Goal: Answer question/provide support

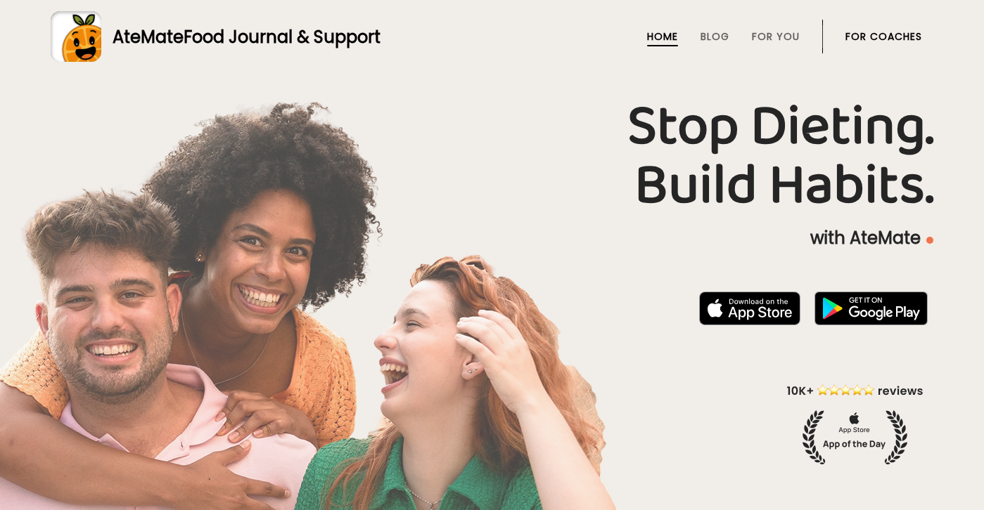
click at [871, 34] on link "For Coaches" at bounding box center [883, 36] width 77 height 11
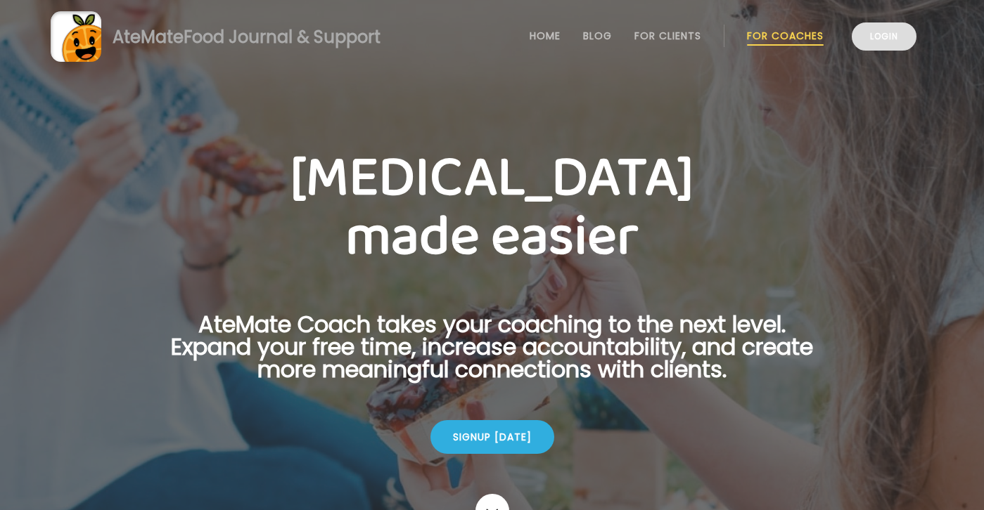
click at [873, 36] on link "Login" at bounding box center [884, 37] width 65 height 28
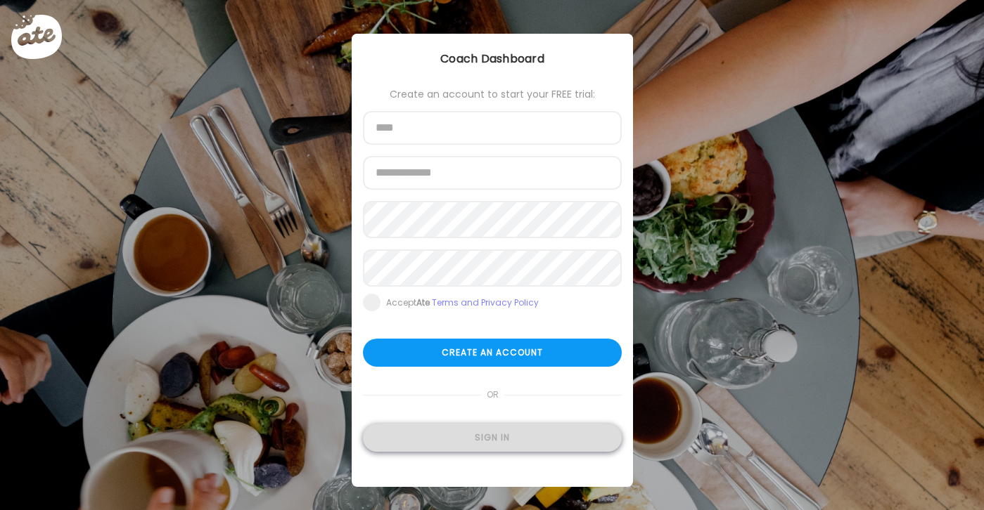
click at [456, 441] on div "Sign in" at bounding box center [492, 438] width 259 height 28
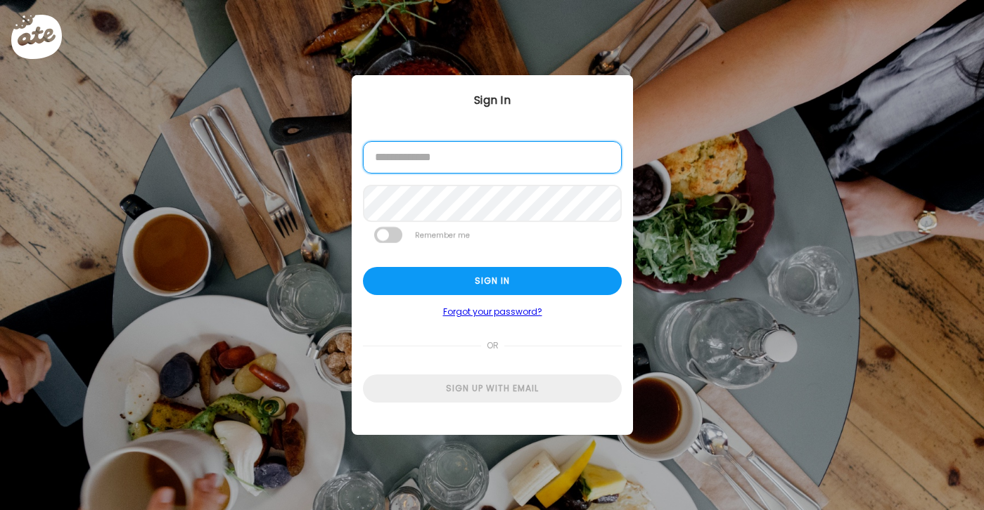
type input "**********"
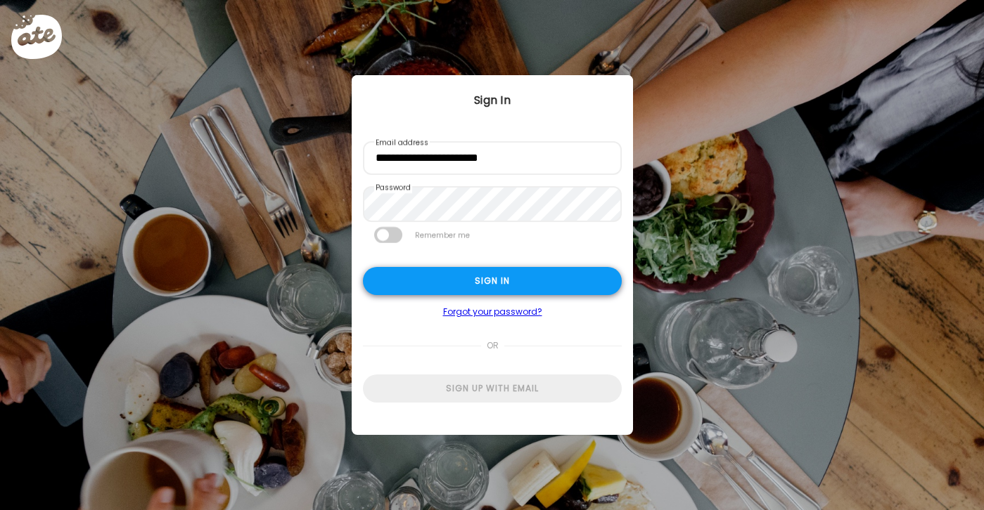
click at [435, 279] on div "Sign in" at bounding box center [492, 281] width 259 height 28
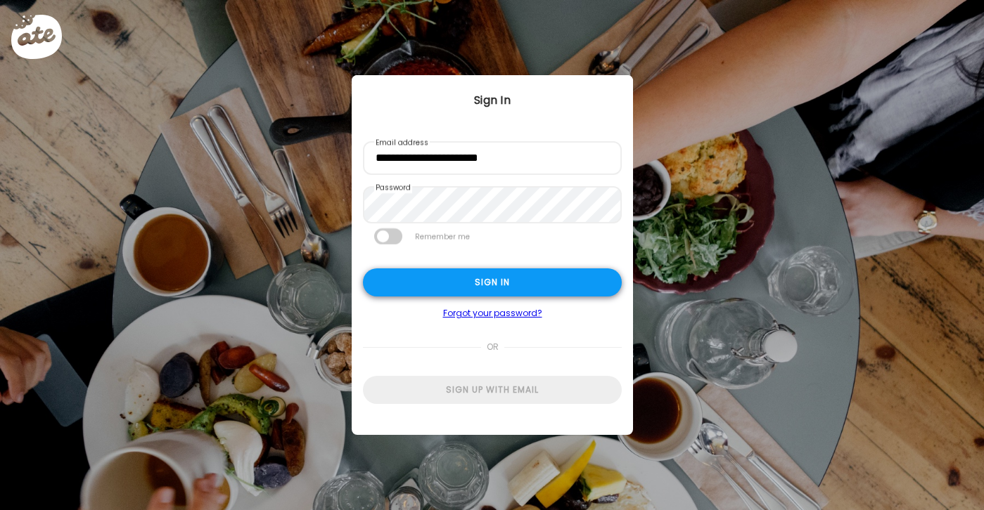
type input "**********"
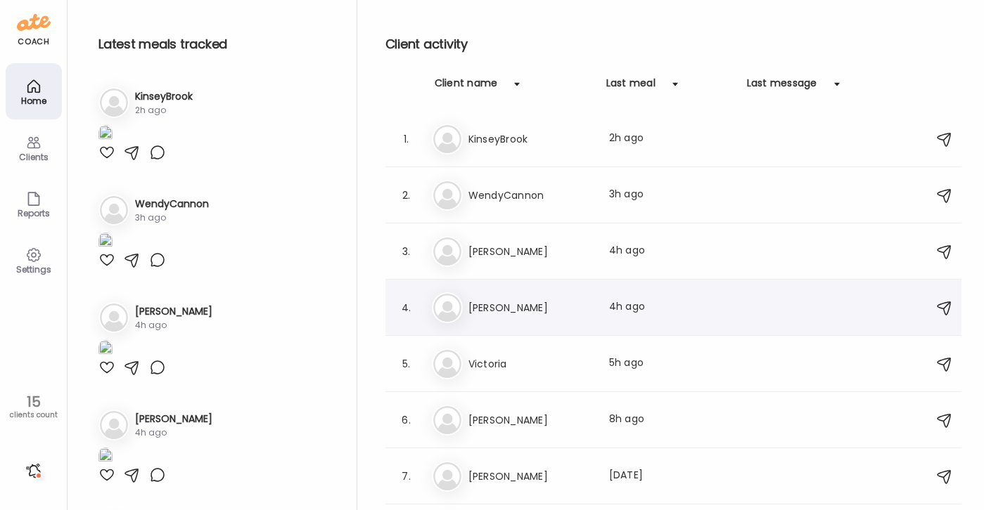
click at [537, 290] on div "4. Er Erin Last meal: 4h ago" at bounding box center [673, 308] width 576 height 56
click at [533, 321] on div "Er Erin Last meal: 4h ago" at bounding box center [675, 308] width 487 height 31
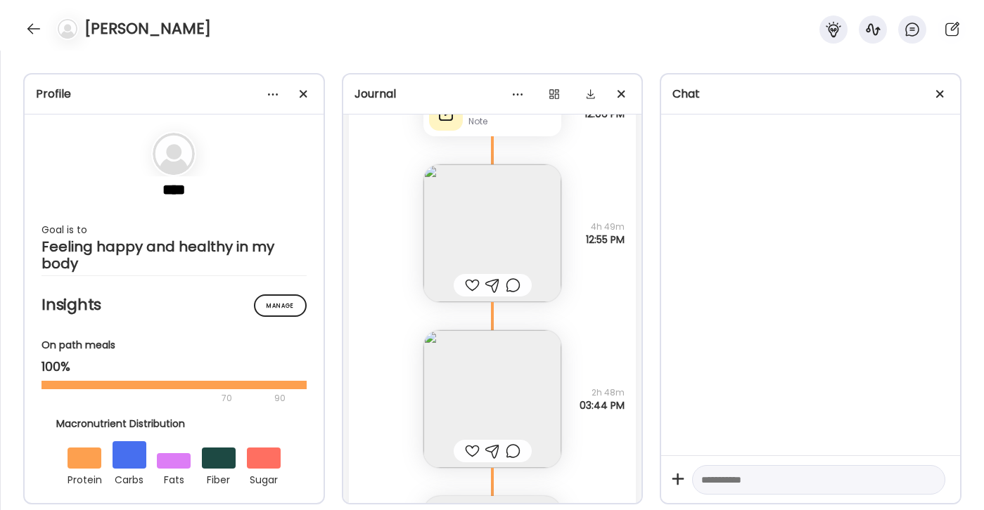
scroll to position [31973, 0]
click at [36, 37] on div at bounding box center [34, 29] width 23 height 23
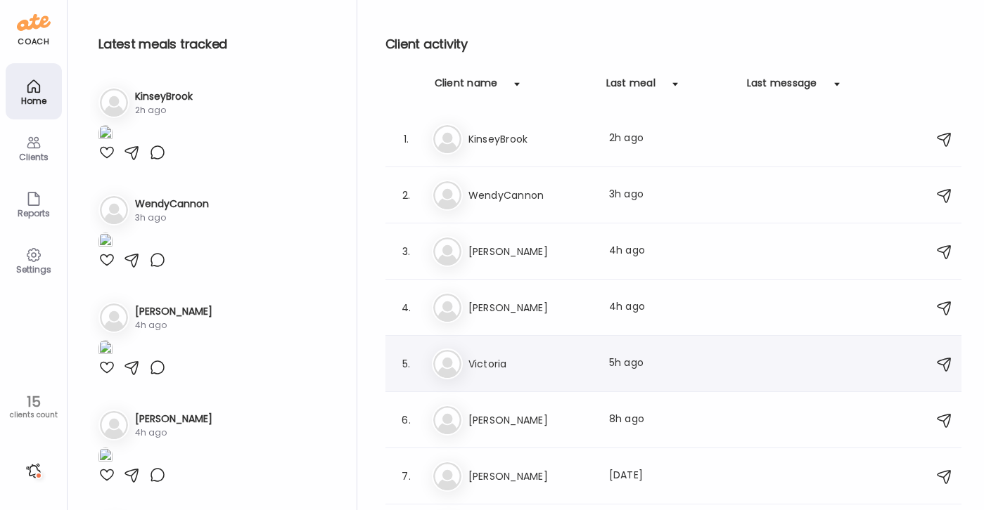
click at [497, 383] on div "5. Vi Victoria Last meal: 5h ago" at bounding box center [673, 364] width 576 height 56
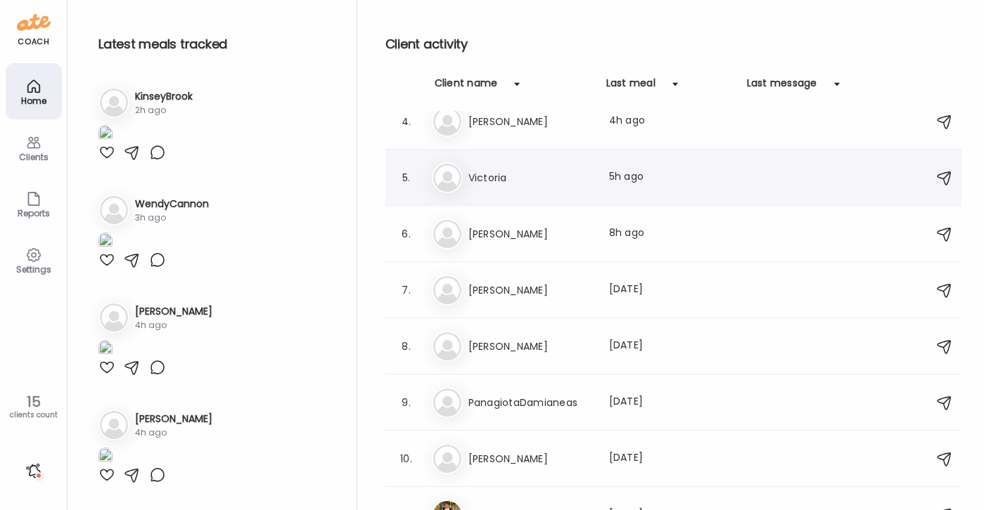
scroll to position [193, 0]
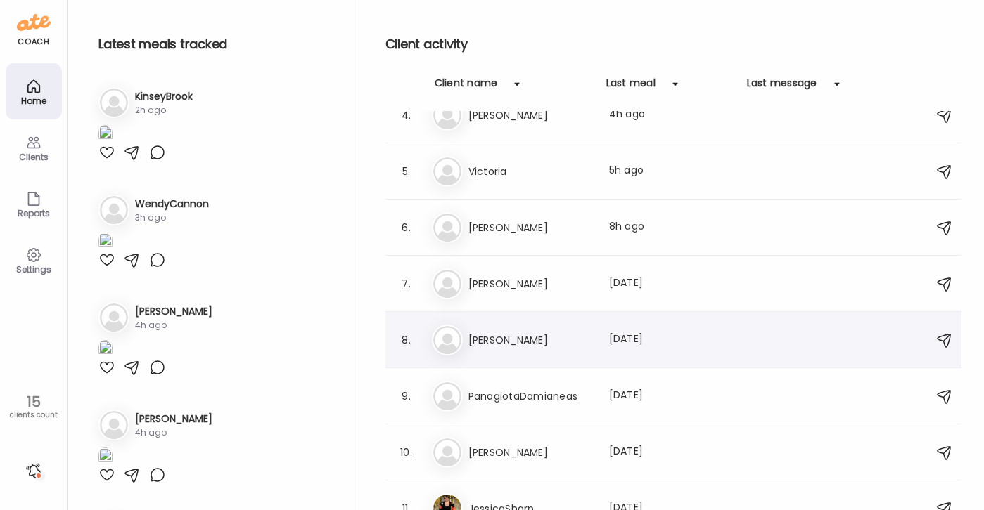
click at [489, 340] on h3 "Francesca" at bounding box center [530, 340] width 124 height 17
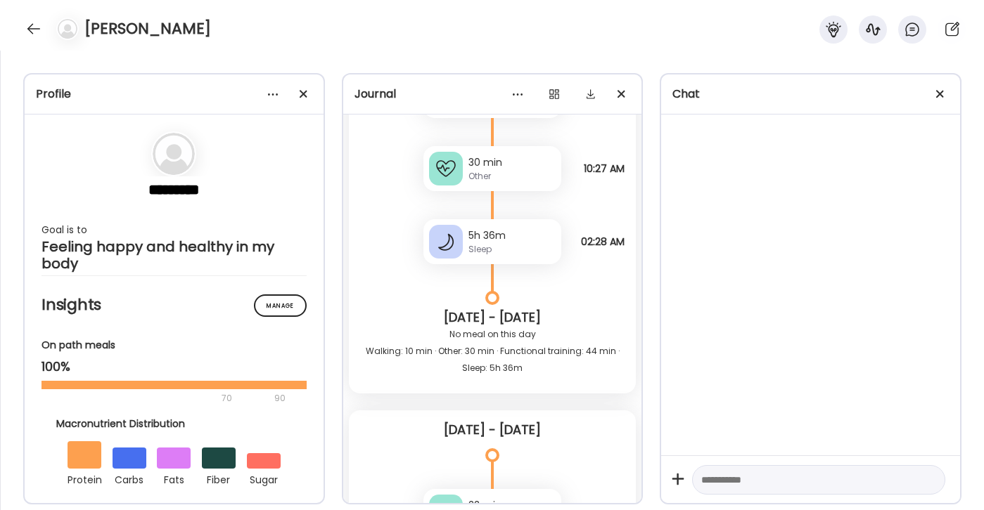
scroll to position [21989, 0]
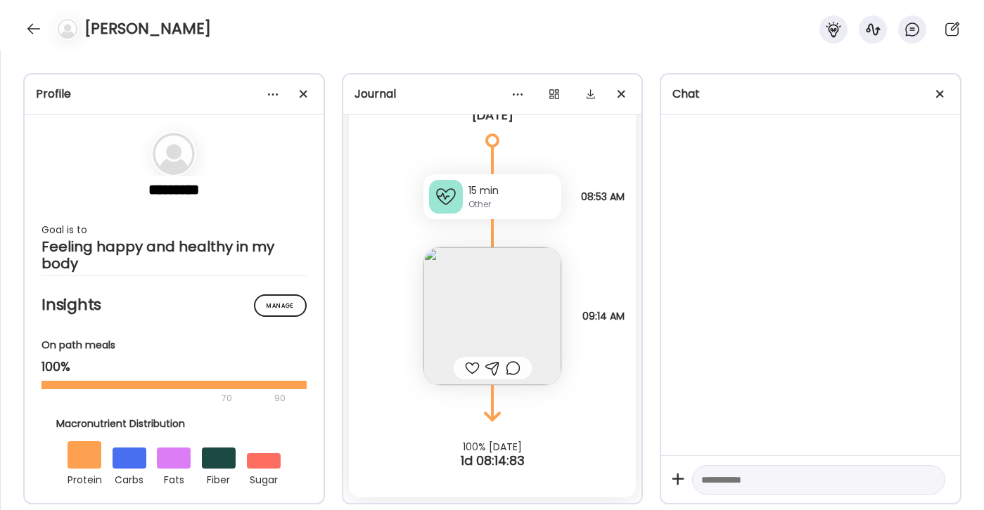
click at [491, 288] on img at bounding box center [492, 317] width 138 height 138
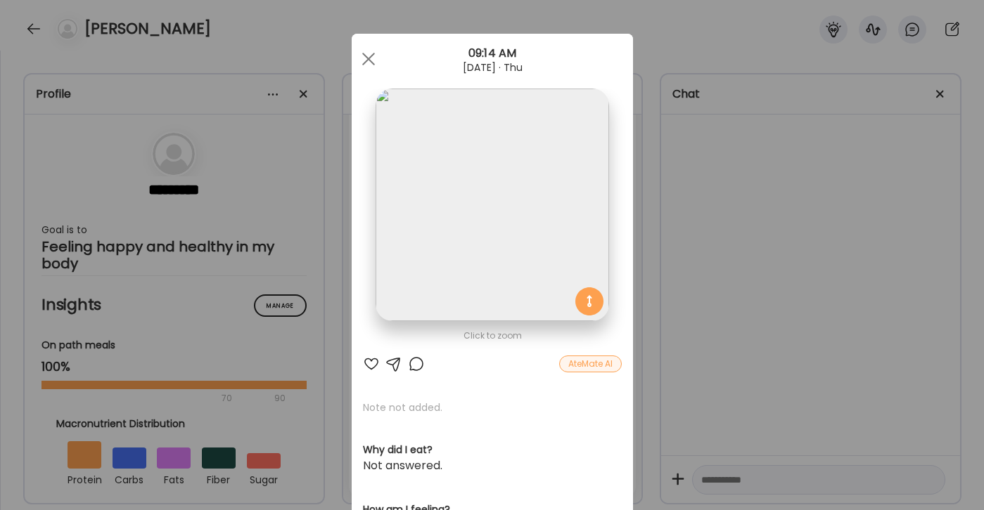
click at [371, 361] on div at bounding box center [371, 364] width 17 height 17
click at [414, 361] on div at bounding box center [416, 364] width 17 height 17
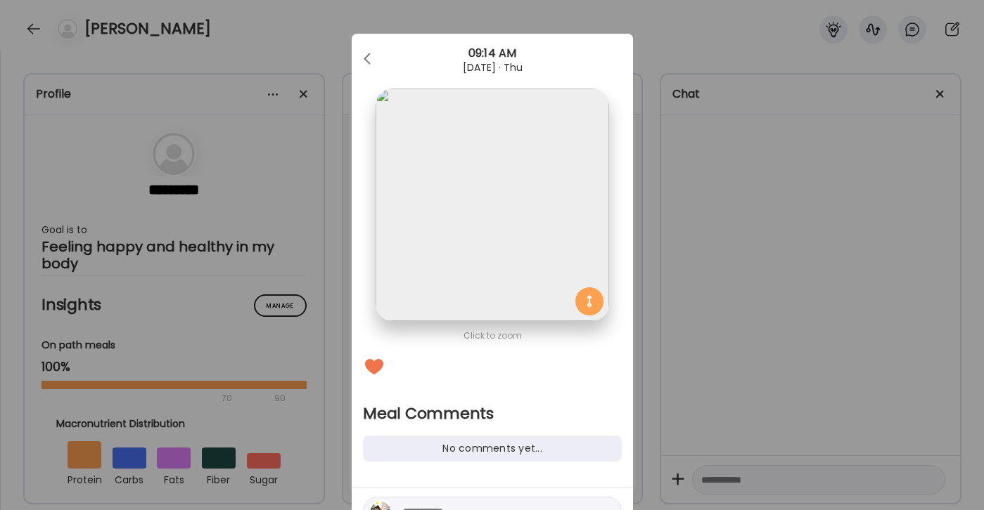
click at [425, 466] on div "Click to zoom Meal Comments No comments yet..." at bounding box center [492, 293] width 281 height 518
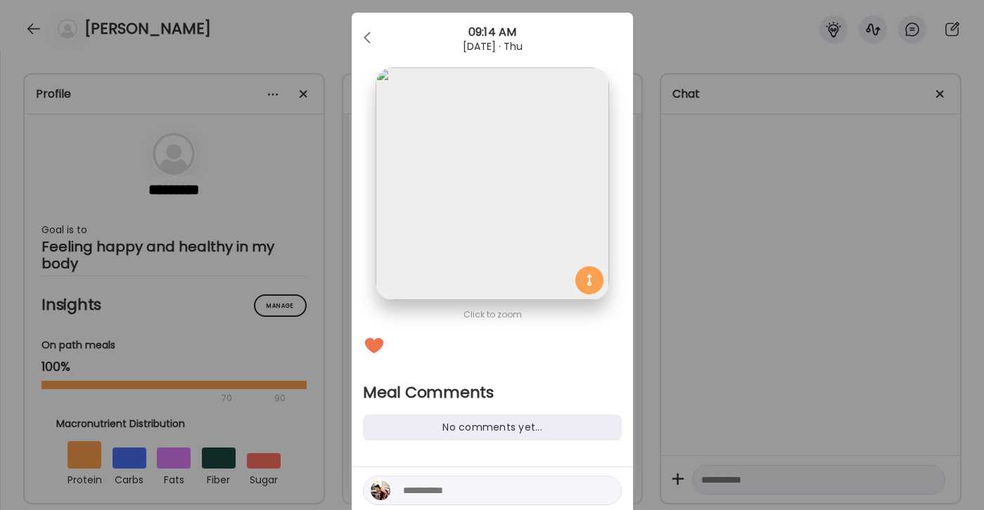
drag, startPoint x: 424, startPoint y: 489, endPoint x: 423, endPoint y: 482, distance: 7.9
click at [424, 489] on textarea at bounding box center [498, 490] width 190 height 17
type textarea "**********"
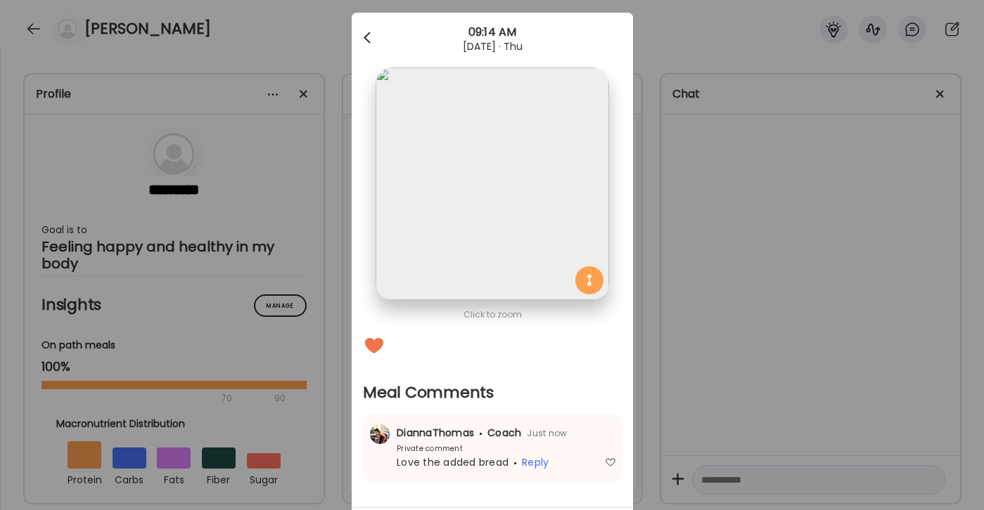
click at [368, 37] on div at bounding box center [368, 38] width 28 height 28
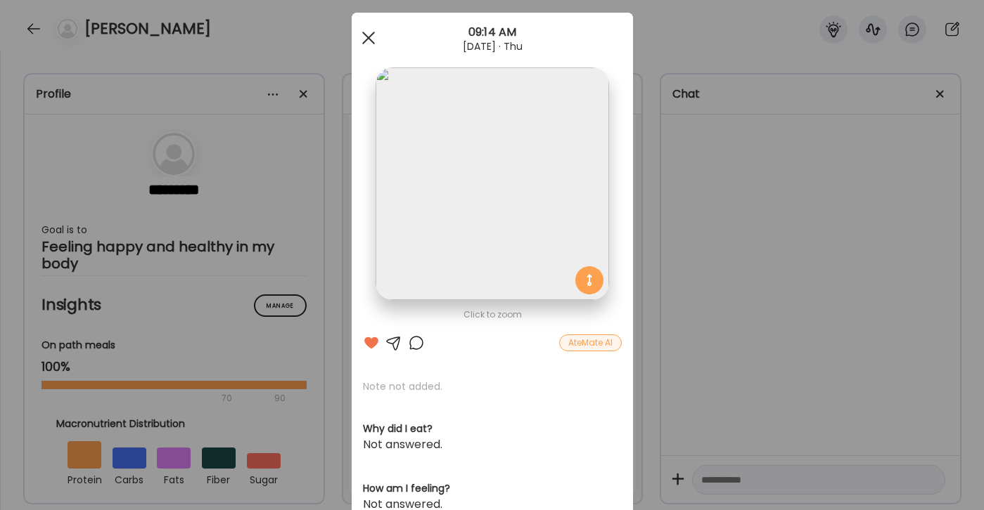
click at [366, 37] on div at bounding box center [368, 38] width 28 height 28
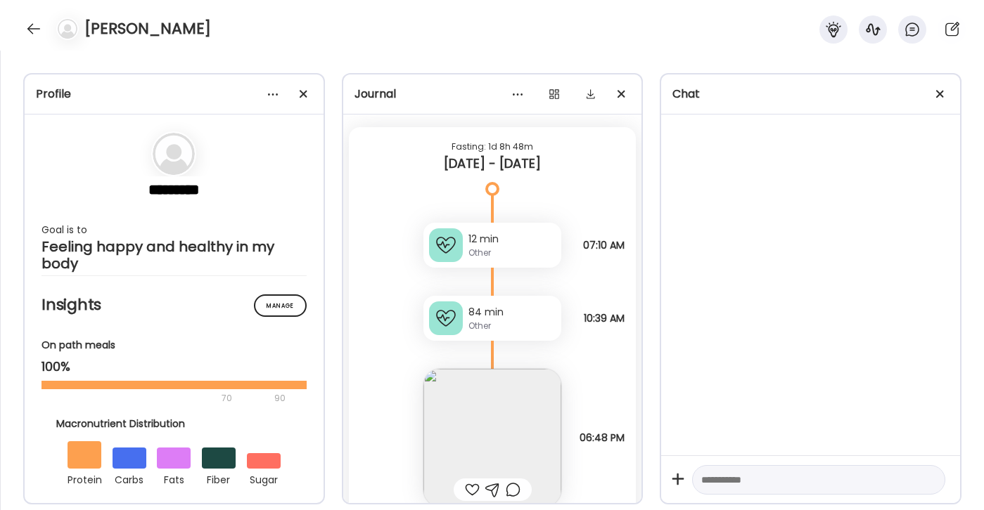
scroll to position [19688, 0]
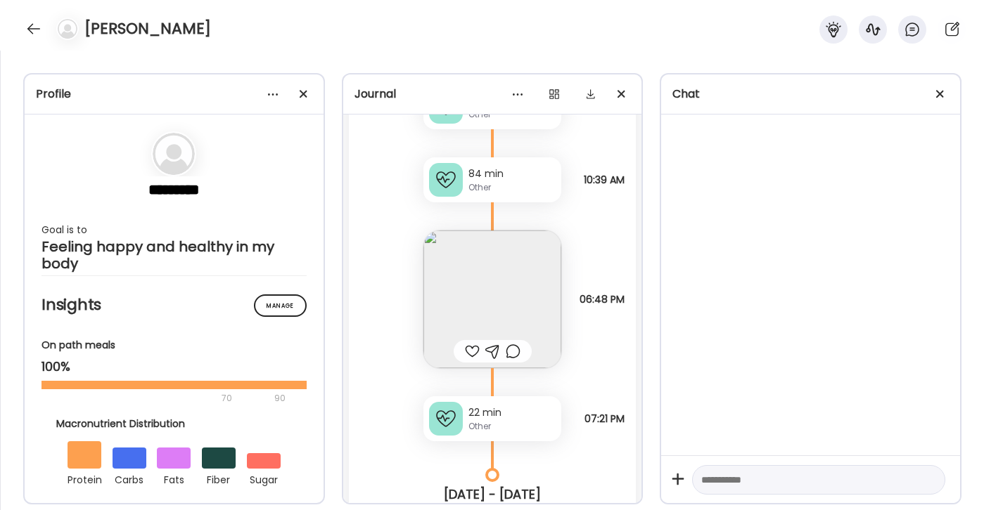
click at [468, 263] on img at bounding box center [492, 300] width 138 height 138
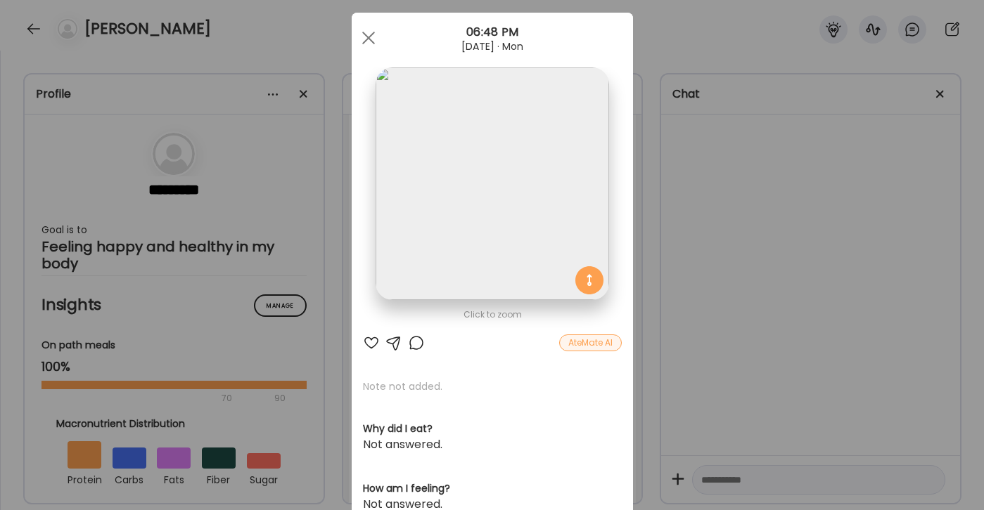
click at [364, 349] on div at bounding box center [371, 343] width 17 height 17
click at [364, 347] on div at bounding box center [371, 343] width 17 height 17
click at [416, 344] on div at bounding box center [416, 343] width 17 height 17
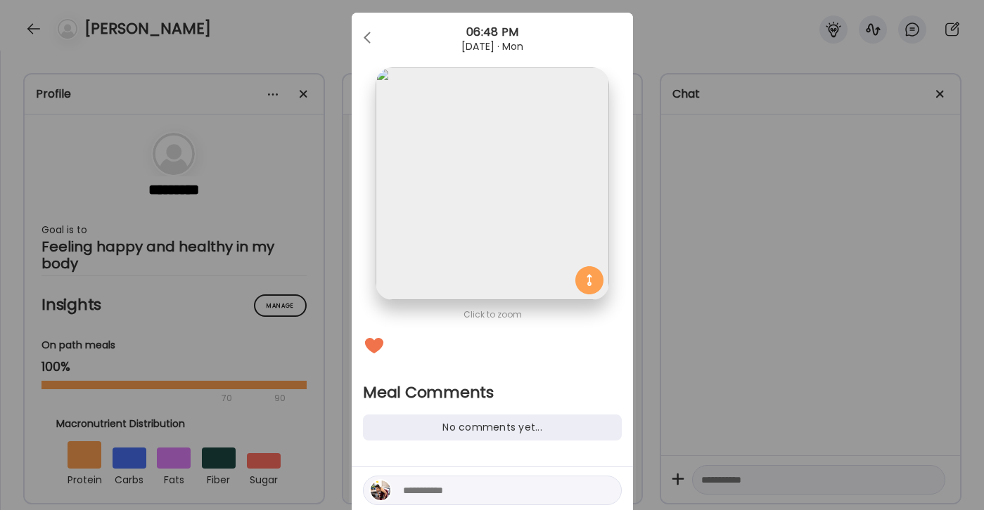
click at [438, 481] on div at bounding box center [492, 491] width 259 height 30
click at [437, 491] on textarea at bounding box center [498, 490] width 190 height 17
type textarea "**********"
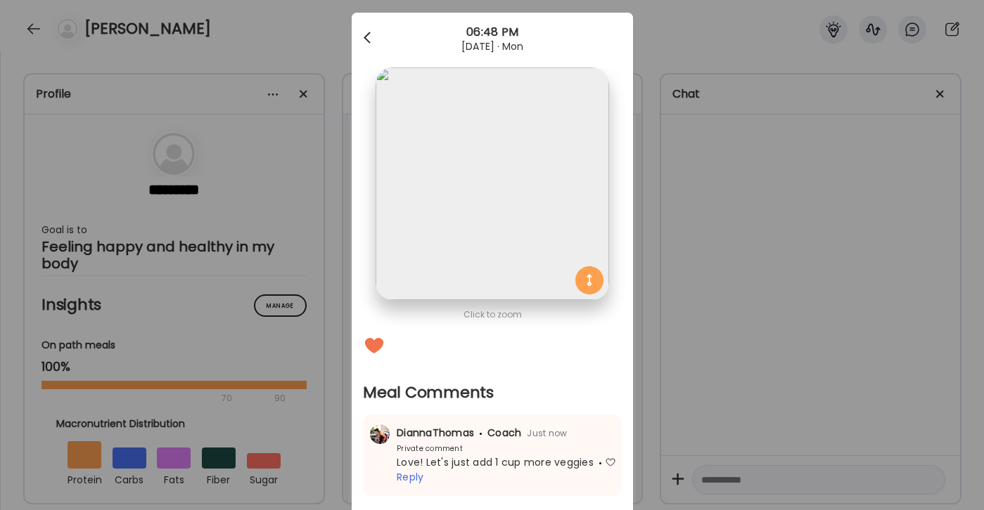
click at [370, 41] on div at bounding box center [368, 38] width 28 height 28
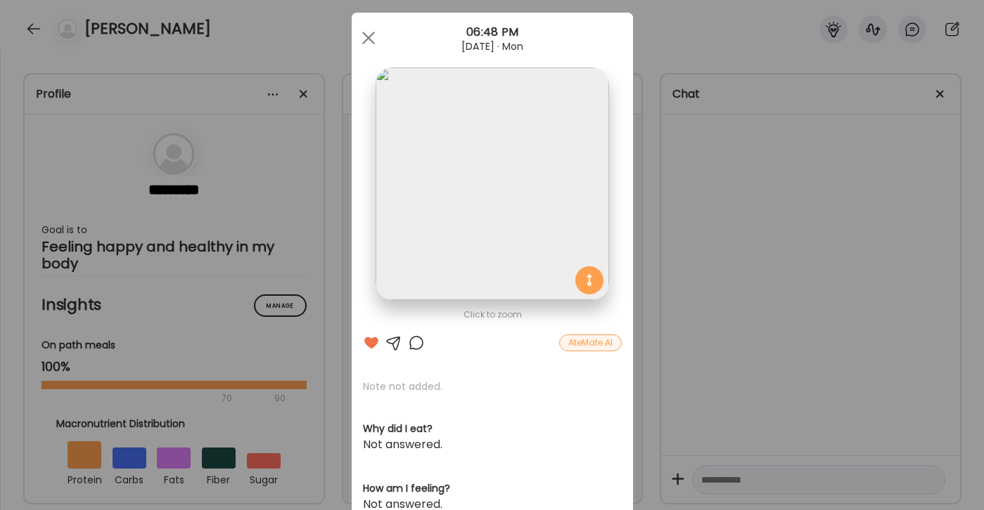
click at [370, 41] on div at bounding box center [368, 38] width 28 height 28
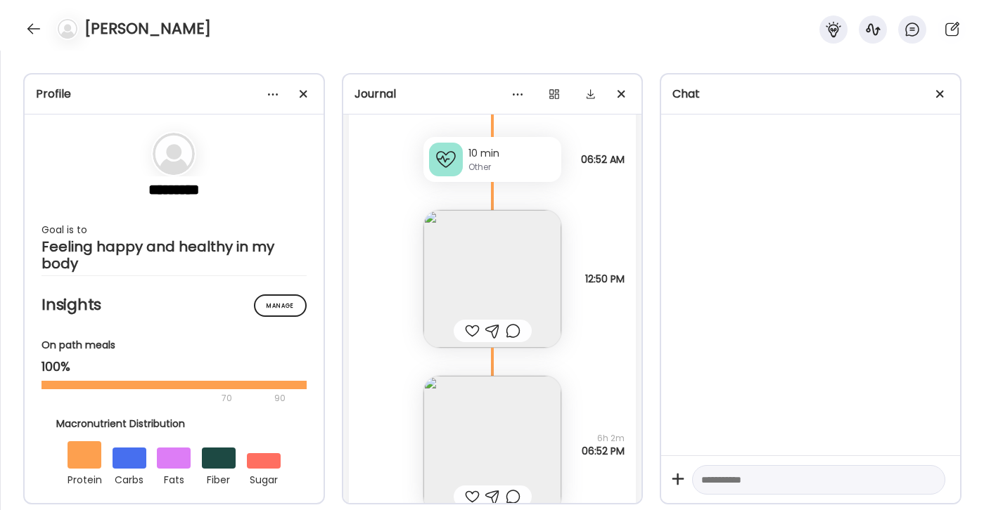
scroll to position [20219, 0]
click at [472, 327] on div at bounding box center [472, 329] width 15 height 17
click at [471, 268] on img at bounding box center [492, 277] width 138 height 138
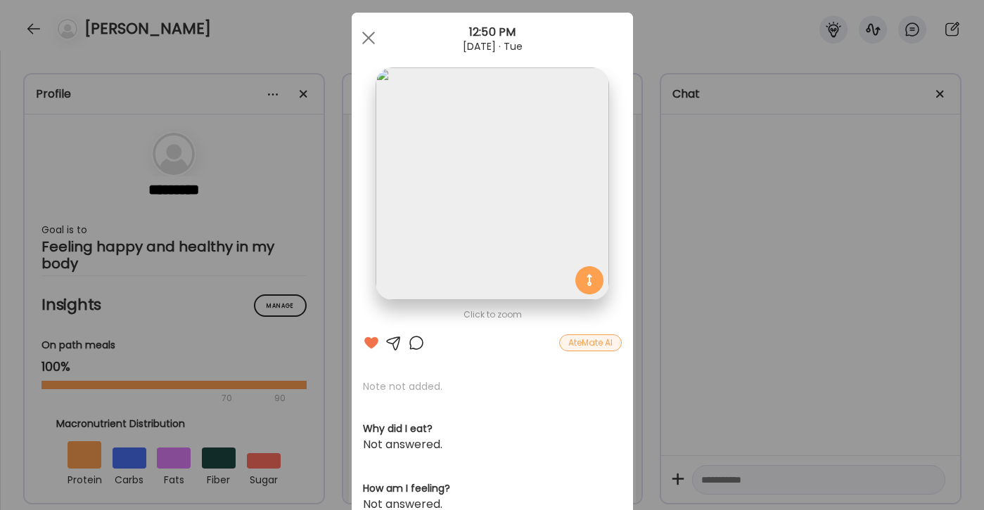
click at [413, 346] on div at bounding box center [416, 343] width 17 height 17
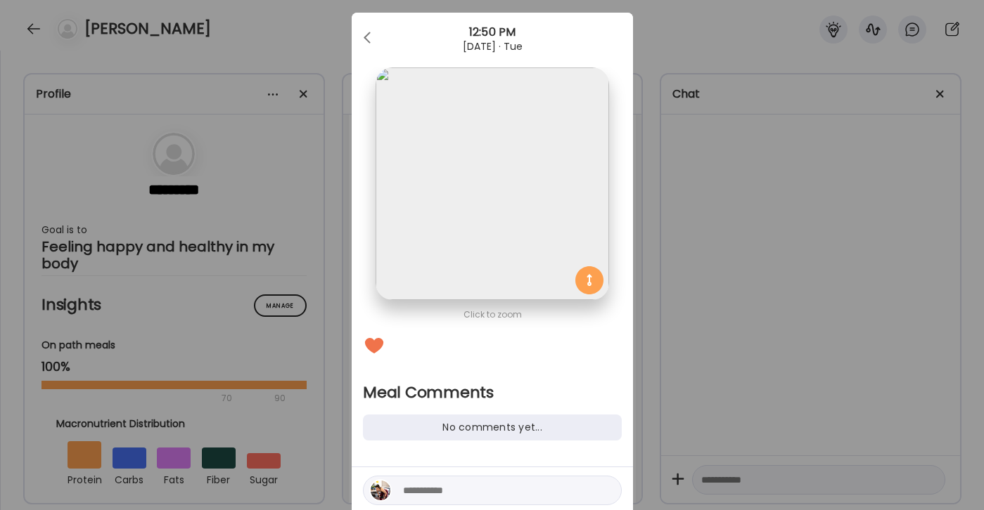
scroll to position [57, 0]
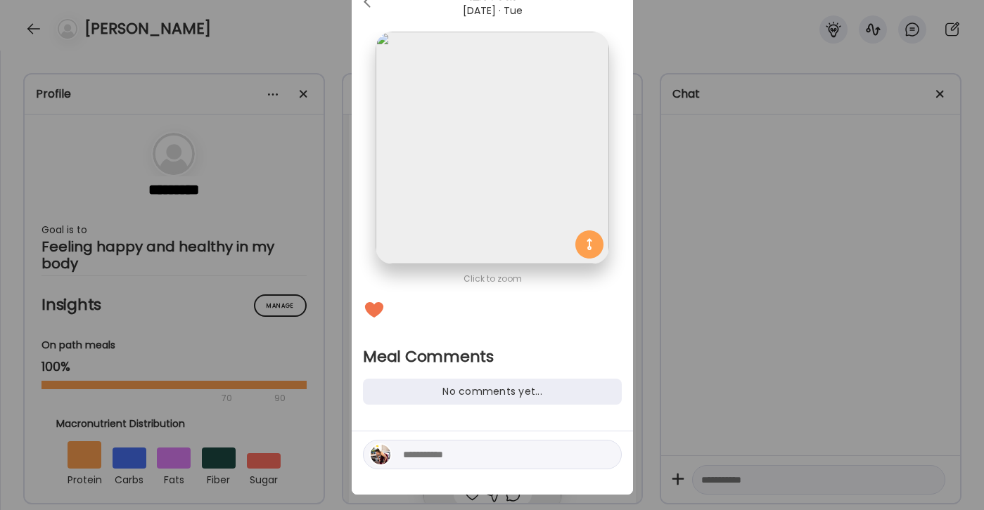
click at [418, 451] on textarea at bounding box center [498, 455] width 190 height 17
type textarea "**********"
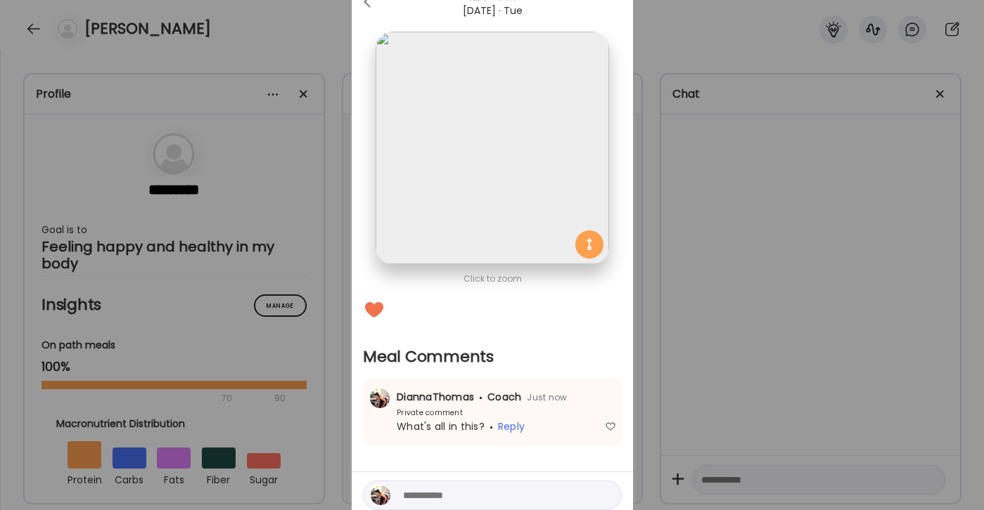
scroll to position [0, 0]
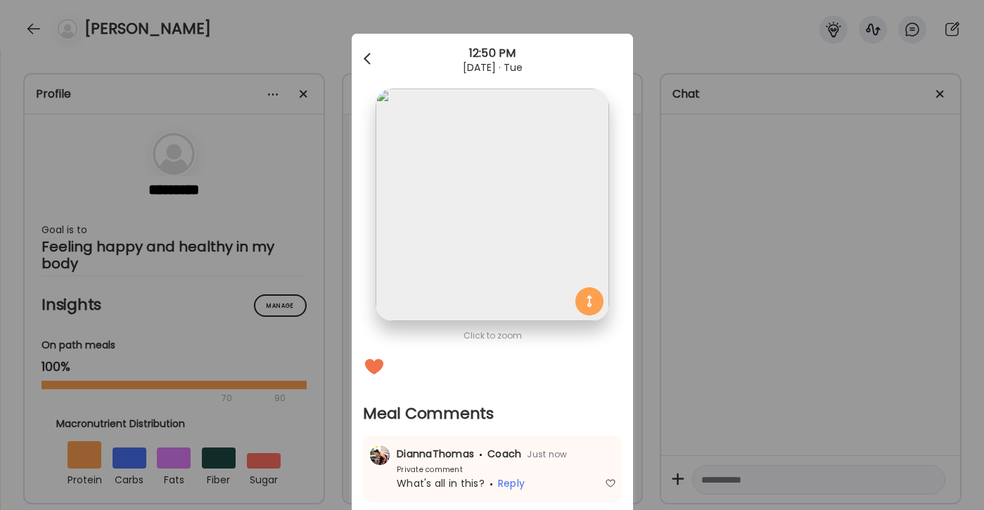
click at [368, 68] on div at bounding box center [368, 59] width 28 height 28
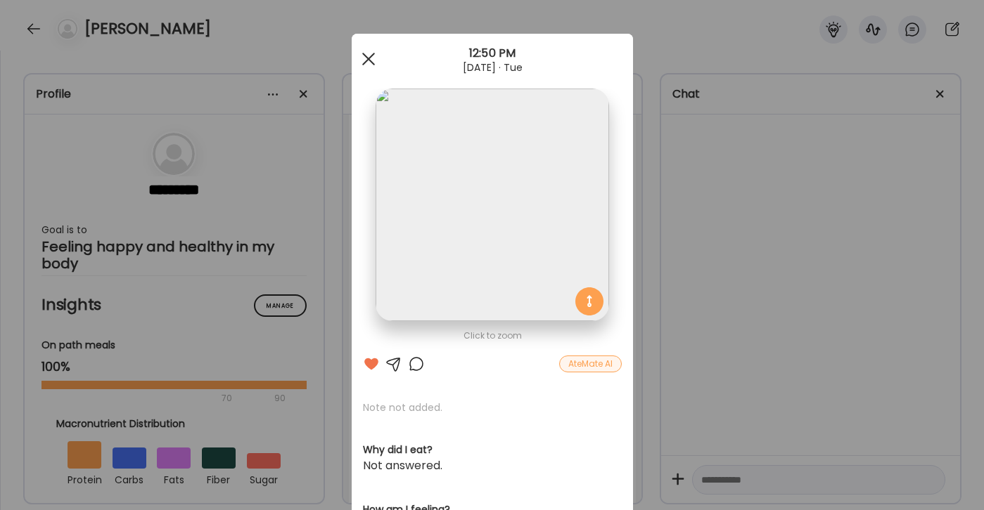
click at [362, 47] on div at bounding box center [368, 59] width 28 height 28
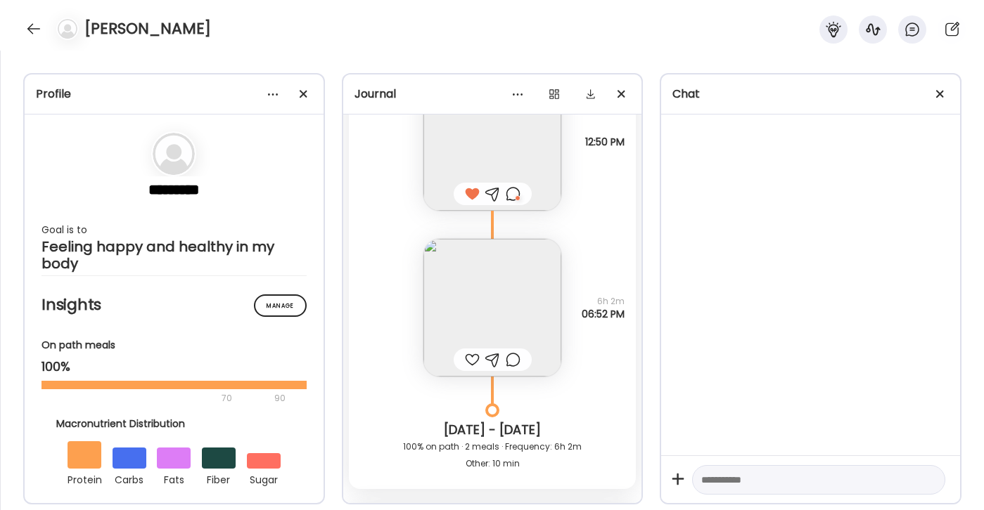
scroll to position [20382, 0]
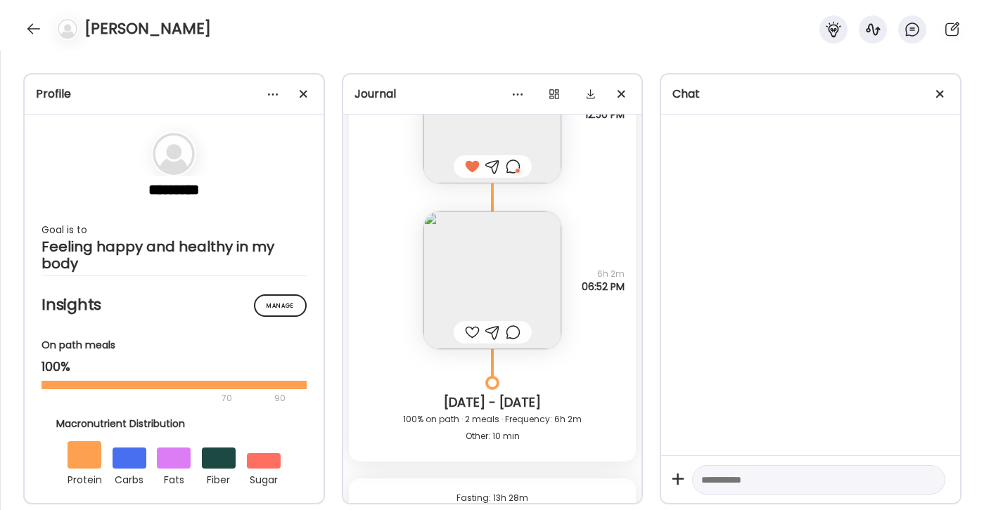
click at [470, 332] on div at bounding box center [472, 332] width 15 height 17
click at [486, 273] on img at bounding box center [492, 281] width 138 height 138
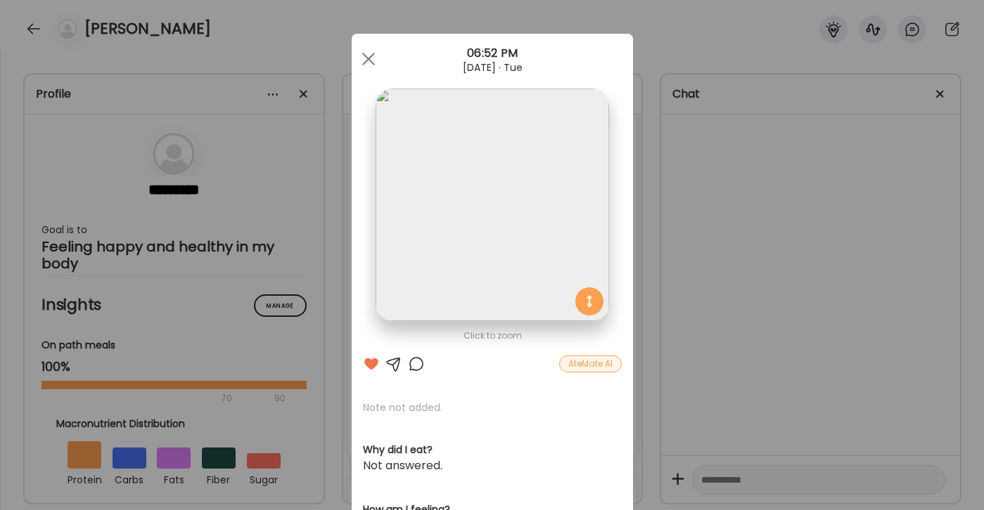
click at [412, 368] on div at bounding box center [416, 364] width 17 height 17
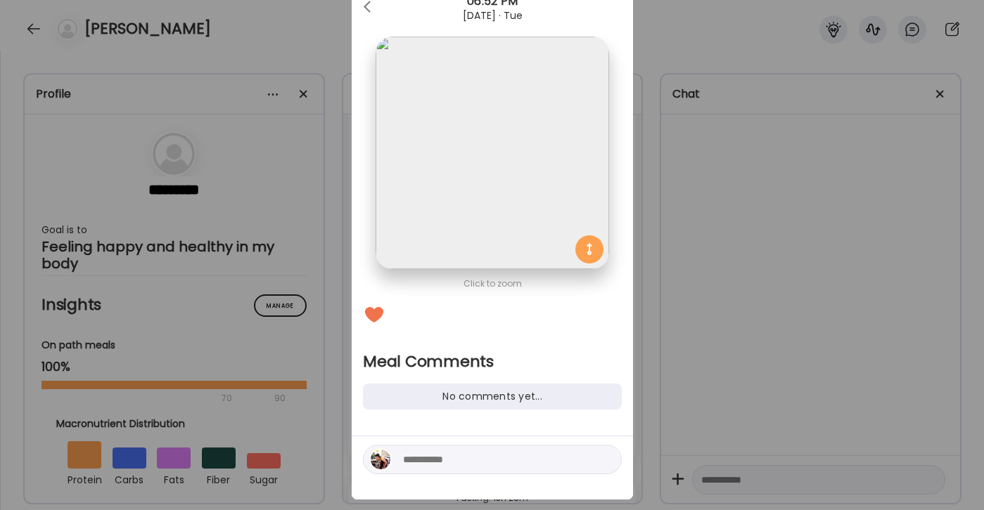
scroll to position [63, 0]
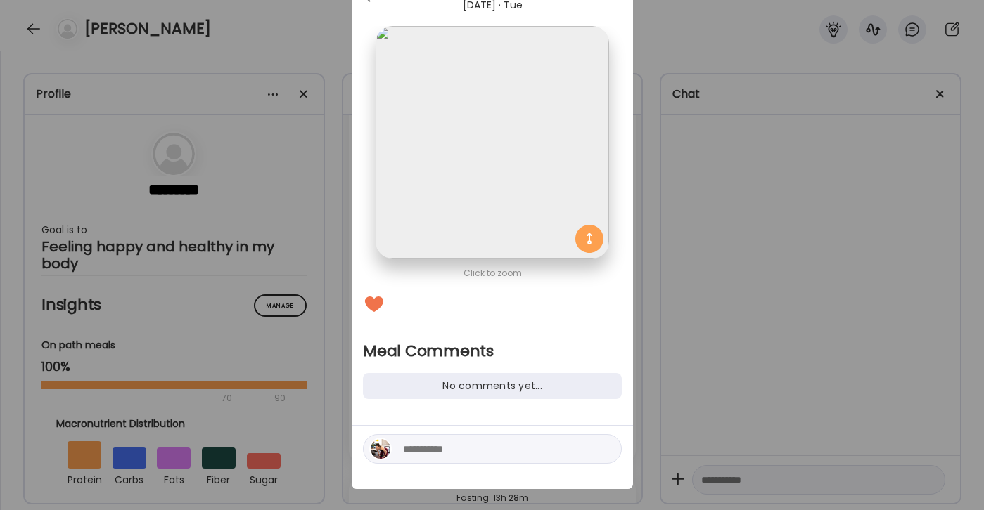
click at [456, 454] on textarea at bounding box center [498, 449] width 190 height 17
type textarea "**********"
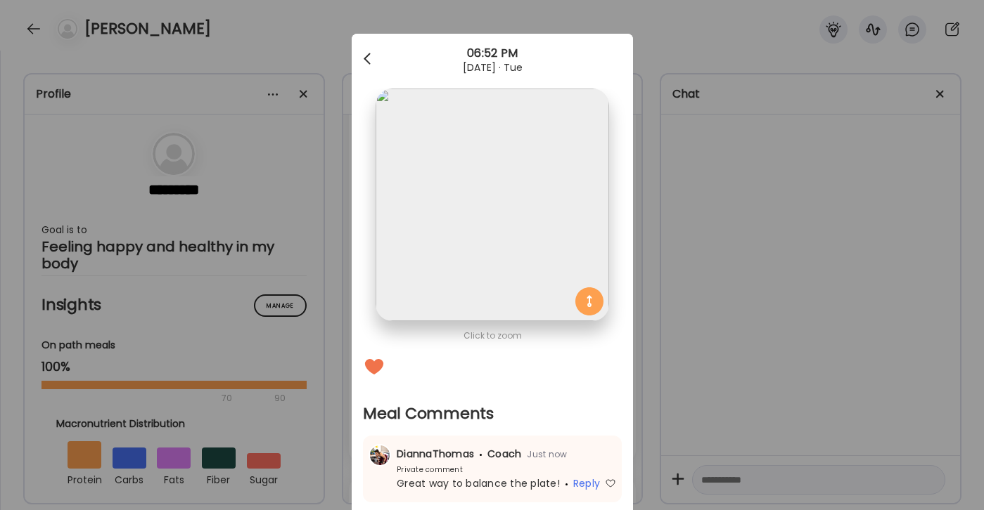
scroll to position [0, 0]
click at [367, 57] on div at bounding box center [368, 59] width 28 height 28
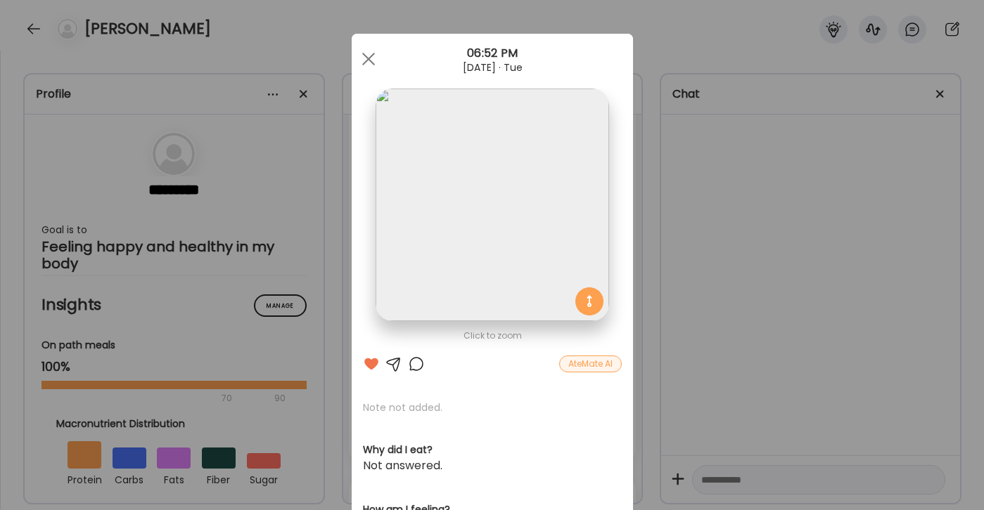
click at [367, 57] on div at bounding box center [368, 59] width 28 height 28
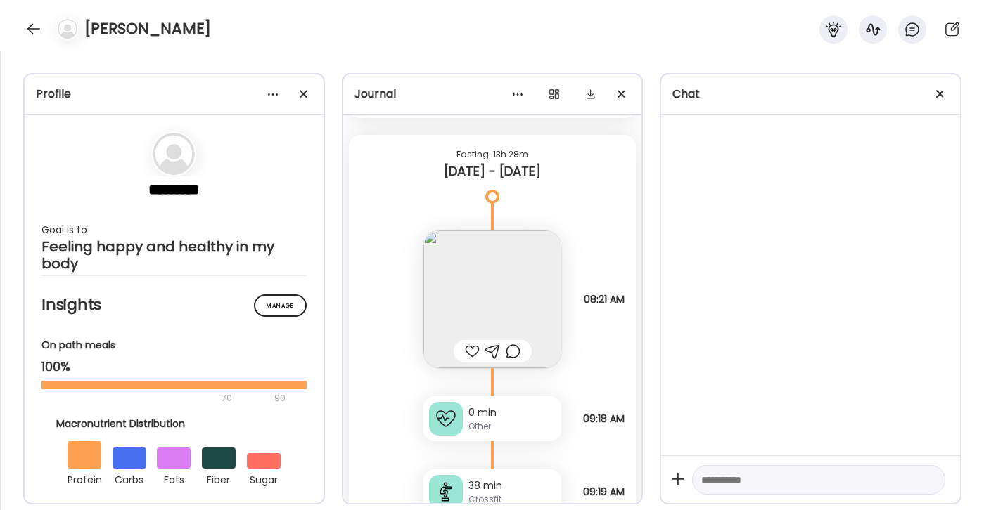
scroll to position [20731, 0]
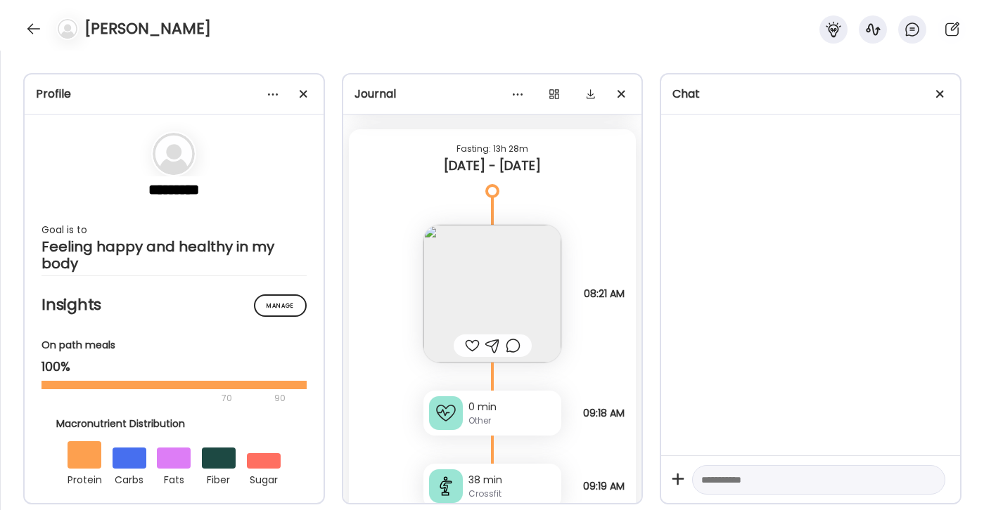
click at [517, 271] on img at bounding box center [492, 294] width 138 height 138
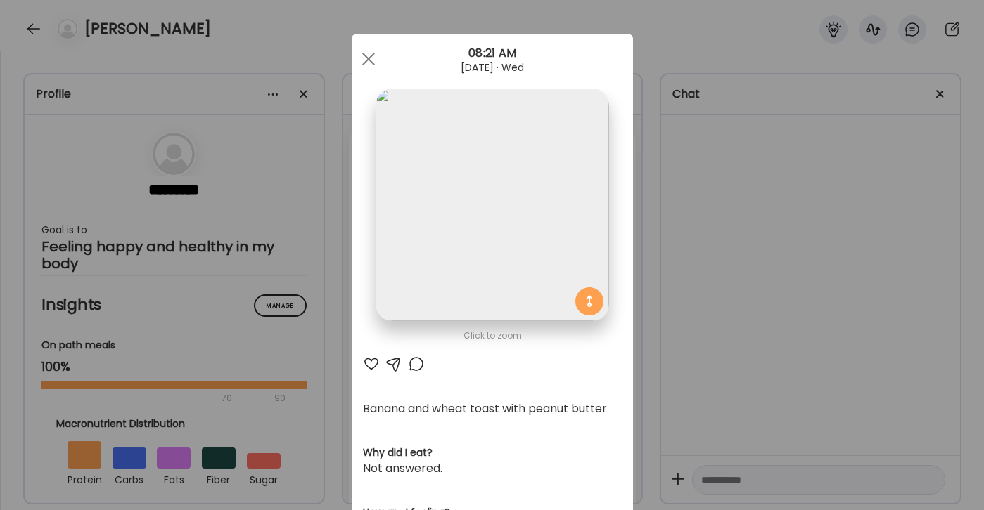
click at [367, 371] on div at bounding box center [371, 364] width 17 height 17
click at [416, 367] on div at bounding box center [416, 364] width 17 height 17
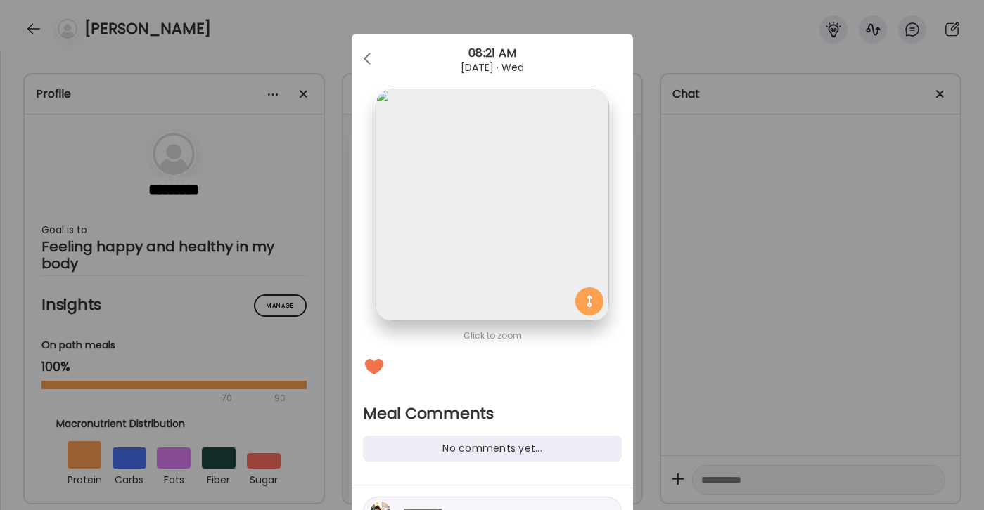
scroll to position [65, 0]
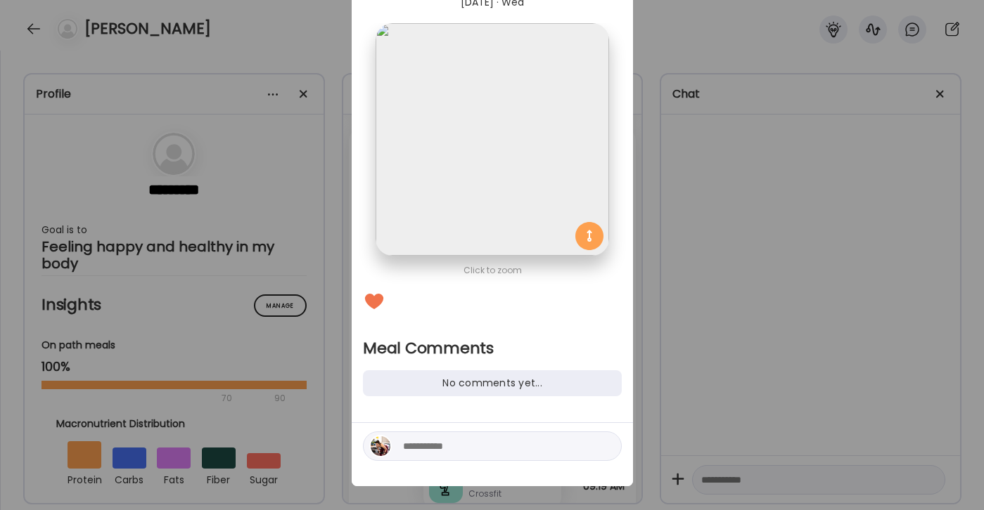
click at [439, 447] on textarea at bounding box center [498, 446] width 190 height 17
type textarea "**********"
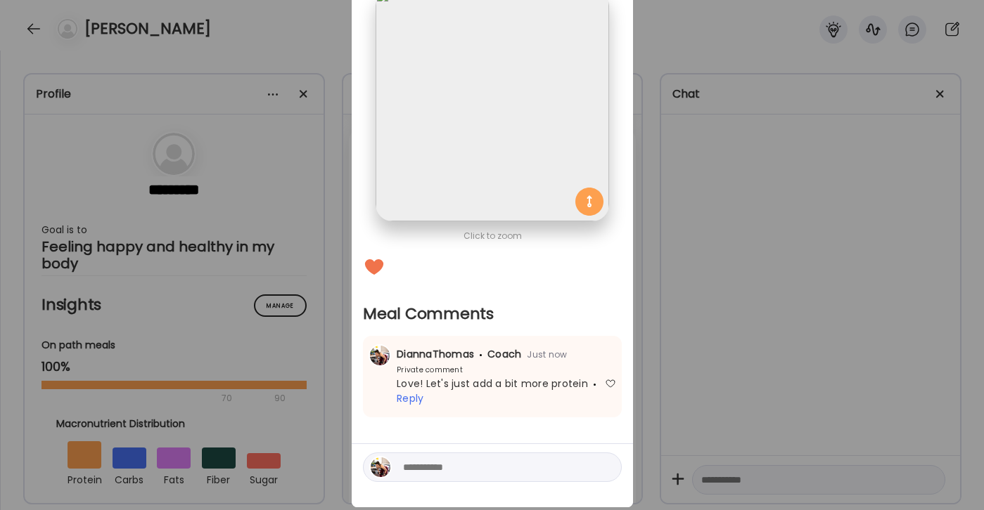
scroll to position [124, 0]
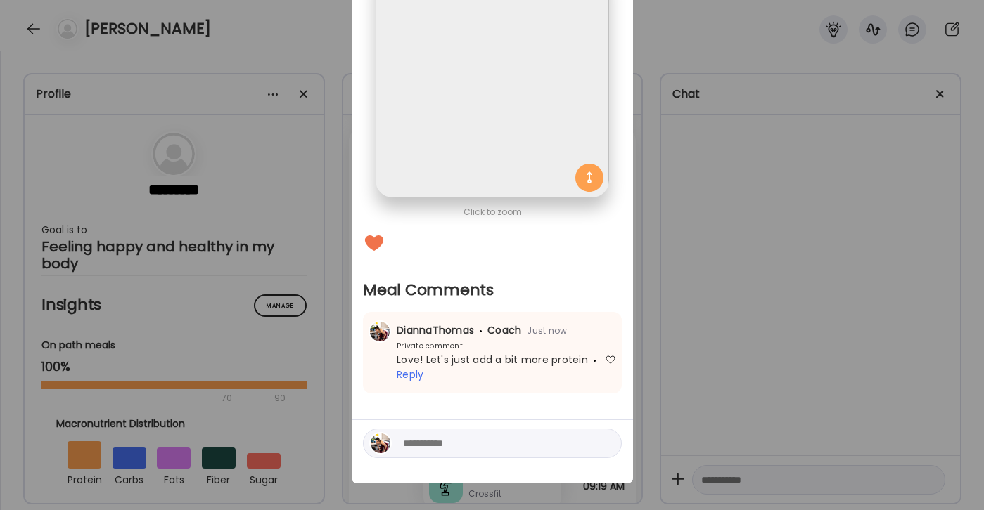
click at [419, 447] on textarea at bounding box center [498, 443] width 190 height 17
click at [480, 449] on textarea "**********" at bounding box center [498, 443] width 190 height 17
type textarea "**********"
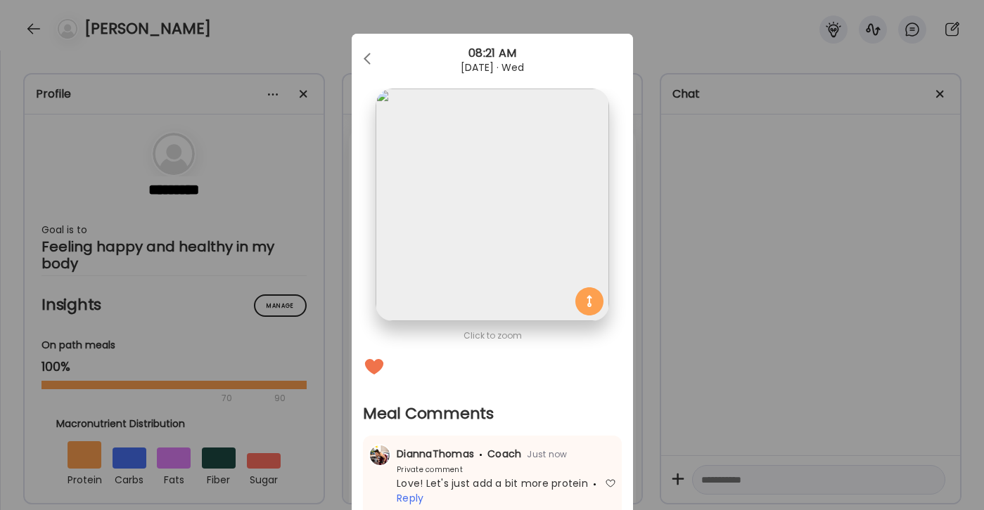
scroll to position [0, 0]
click at [364, 52] on div at bounding box center [368, 59] width 28 height 28
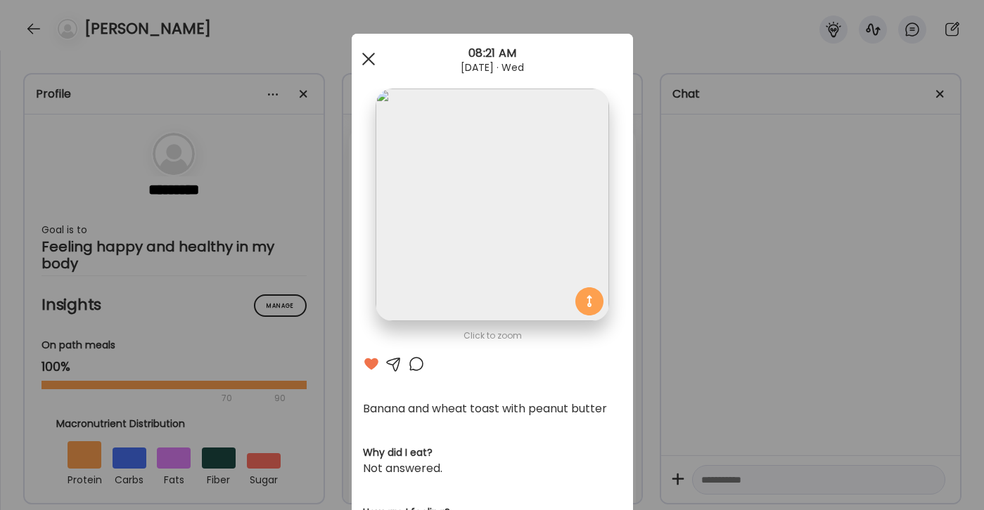
click at [364, 51] on div at bounding box center [368, 59] width 28 height 28
